Goal: Task Accomplishment & Management: Use online tool/utility

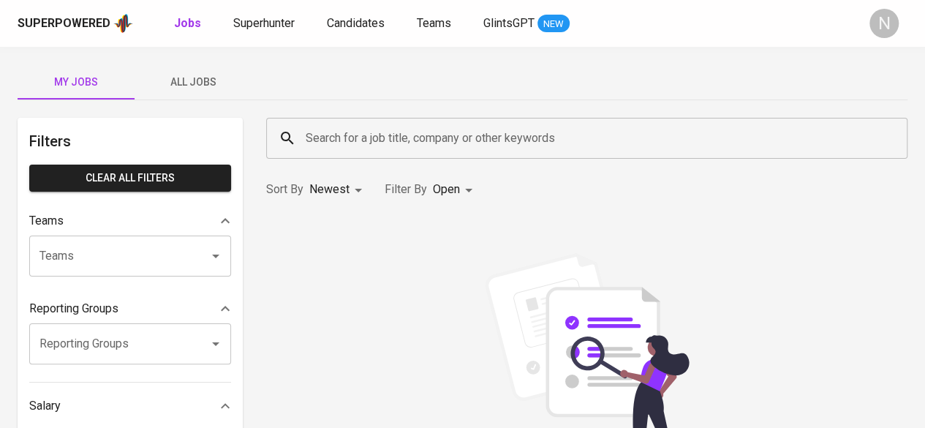
click at [404, 132] on input "Search for a job title, company or other keywords" at bounding box center [590, 138] width 577 height 28
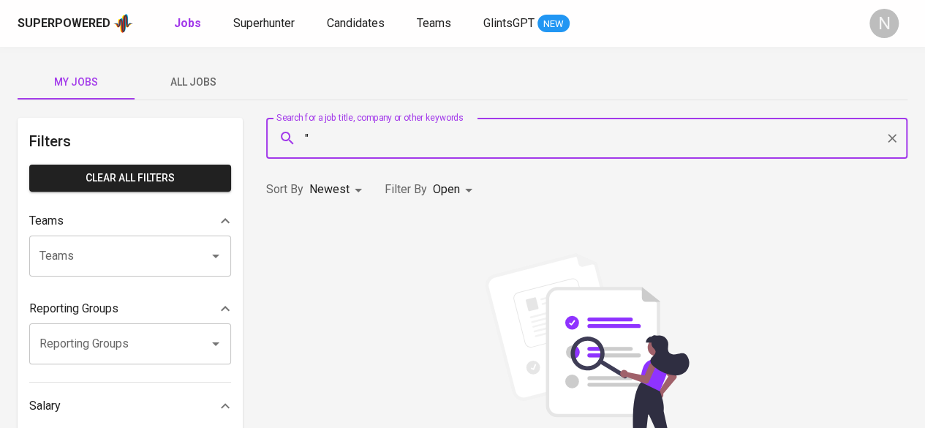
paste input "ah"
type input ""[PERSON_NAME]""
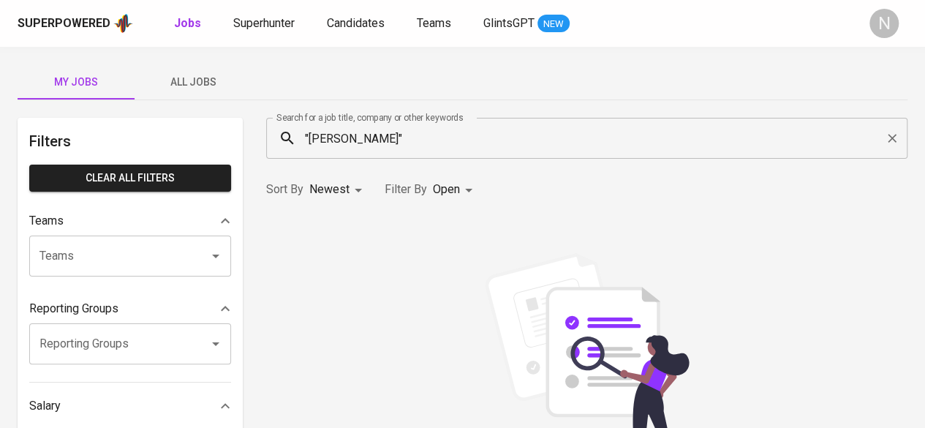
click at [507, 37] on div "Superpowered Jobs Superhunter Candidates Teams GlintsGPT NEW N" at bounding box center [462, 23] width 925 height 47
click at [499, 23] on span "GlintsGPT" at bounding box center [509, 23] width 51 height 14
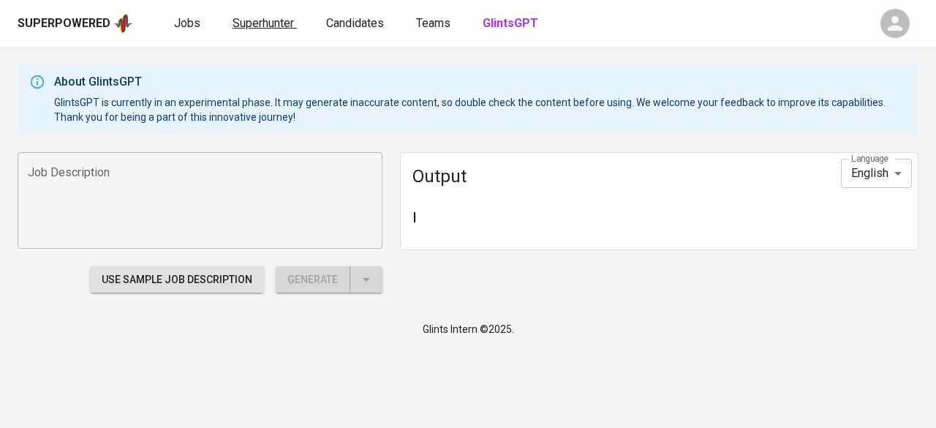
click at [247, 23] on span "Superhunter" at bounding box center [263, 23] width 61 height 14
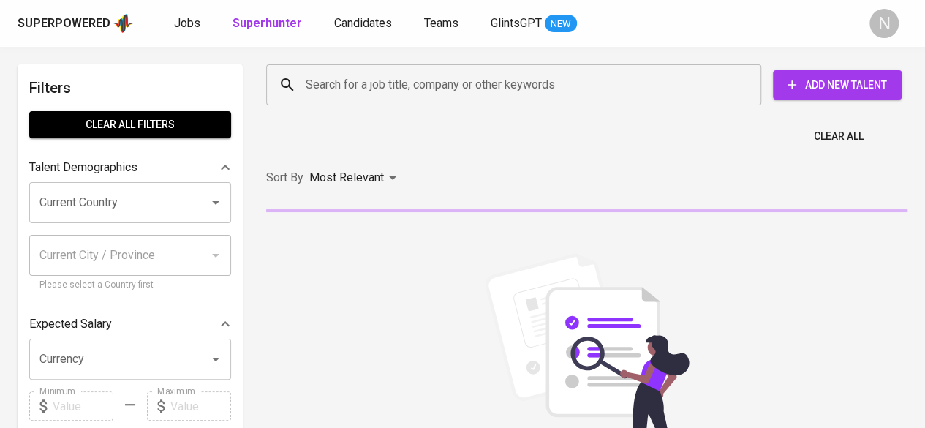
click at [372, 80] on input "Search for a job title, company or other keywords" at bounding box center [517, 85] width 431 height 28
paste input ""[PERSON_NAME]""
type input ""[PERSON_NAME]""
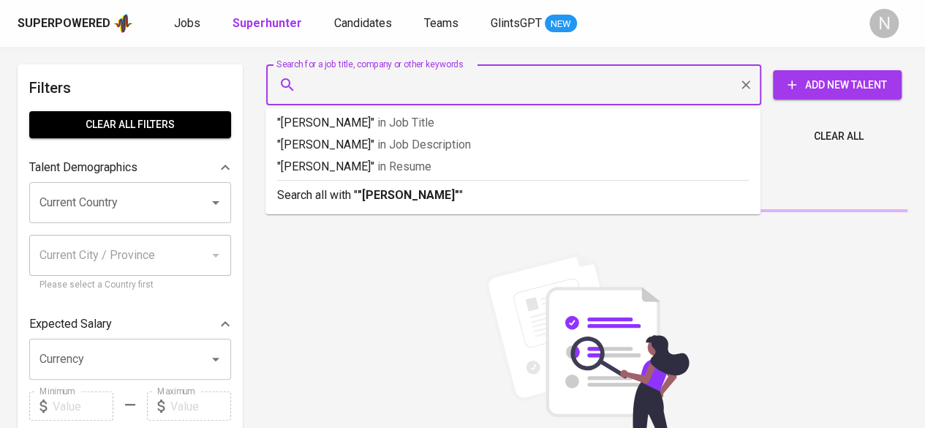
click at [392, 192] on div "Most Relevant" at bounding box center [355, 178] width 92 height 27
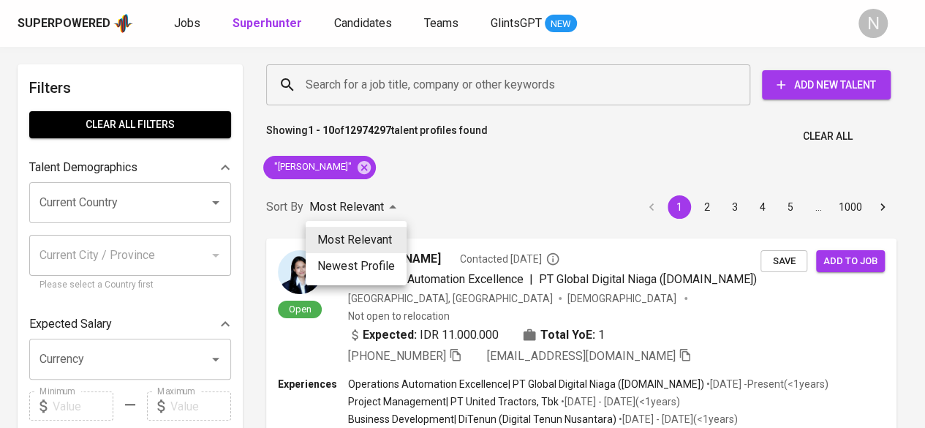
click at [576, 151] on div at bounding box center [462, 214] width 925 height 428
